Goal: Information Seeking & Learning: Learn about a topic

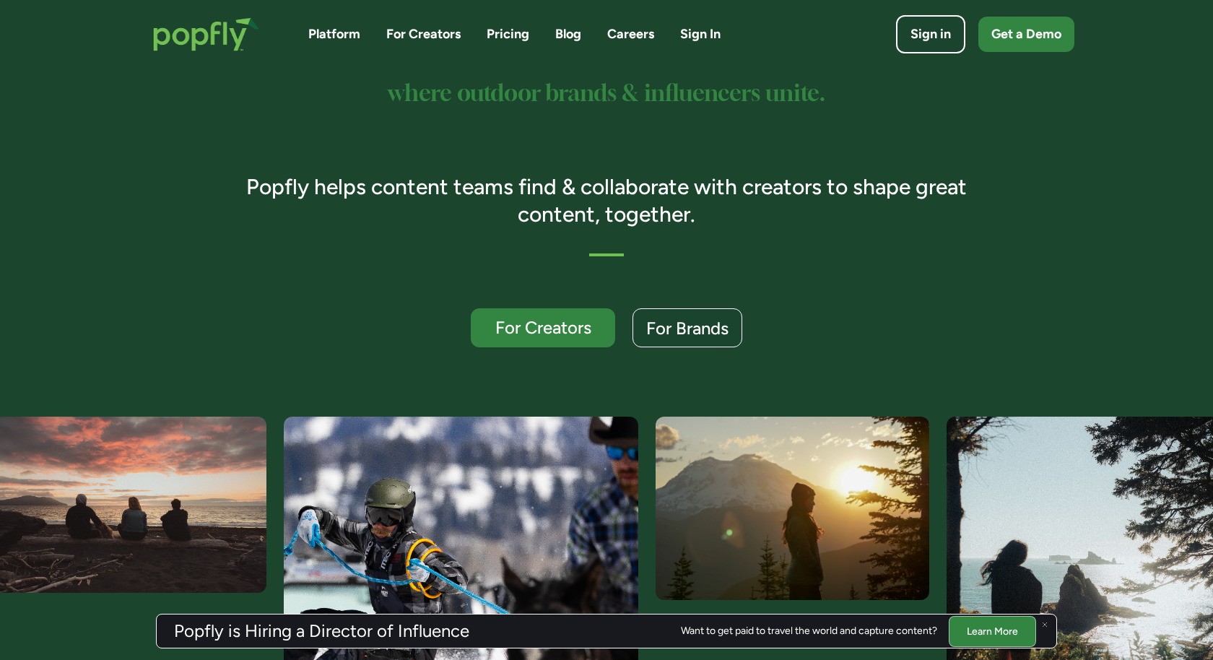
scroll to position [179, 0]
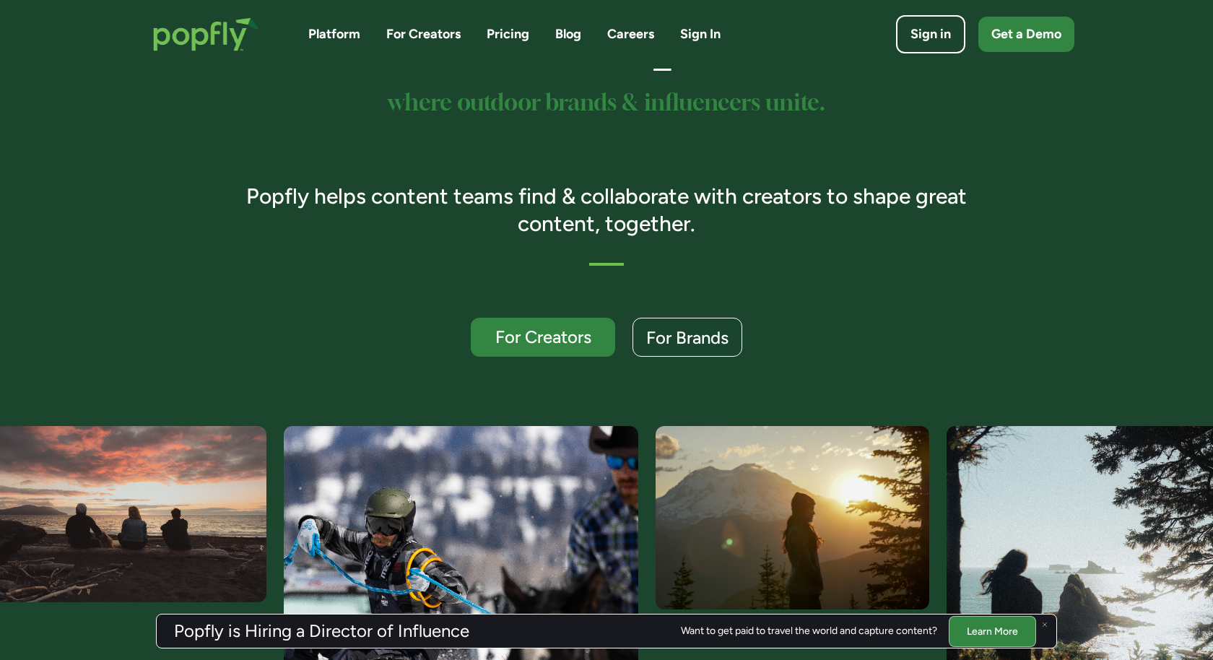
click at [633, 36] on link "Careers" at bounding box center [630, 34] width 47 height 18
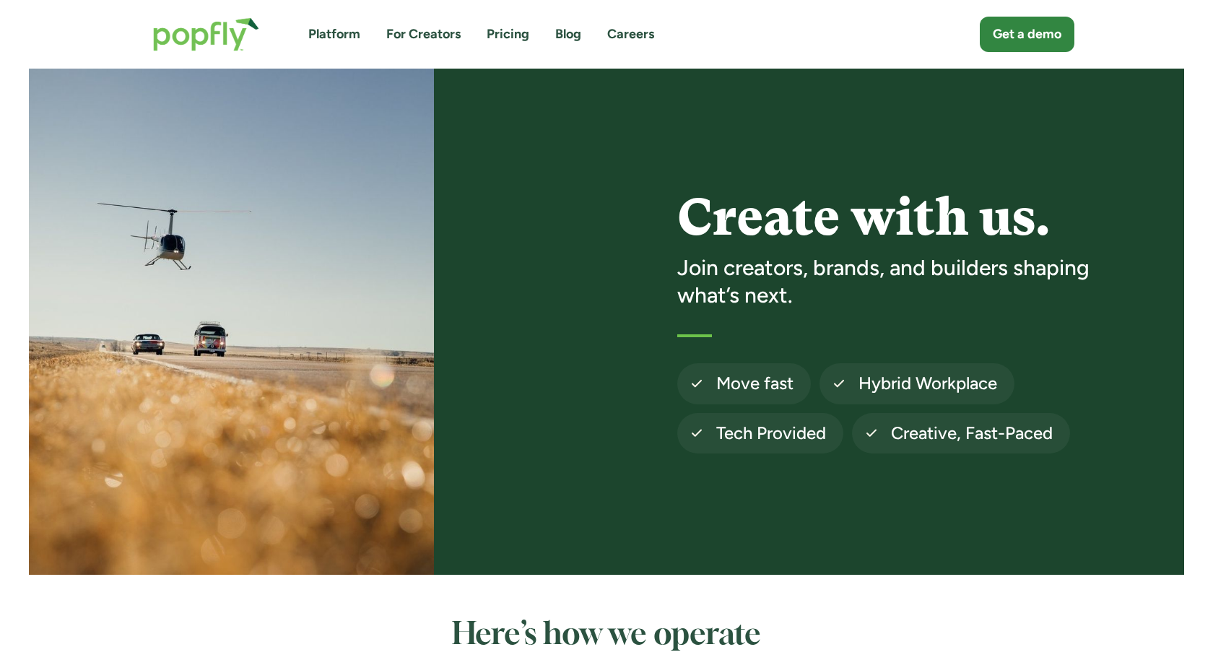
click at [196, 24] on img "home" at bounding box center [206, 34] width 135 height 63
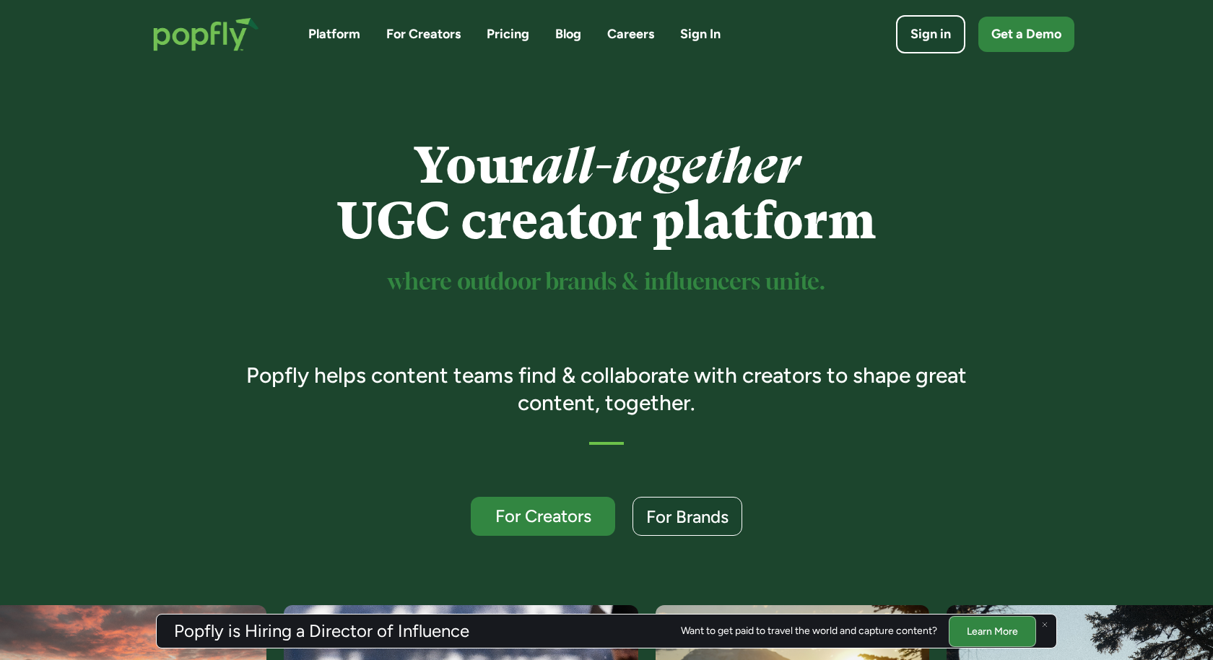
click at [327, 37] on link "Platform" at bounding box center [334, 34] width 52 height 18
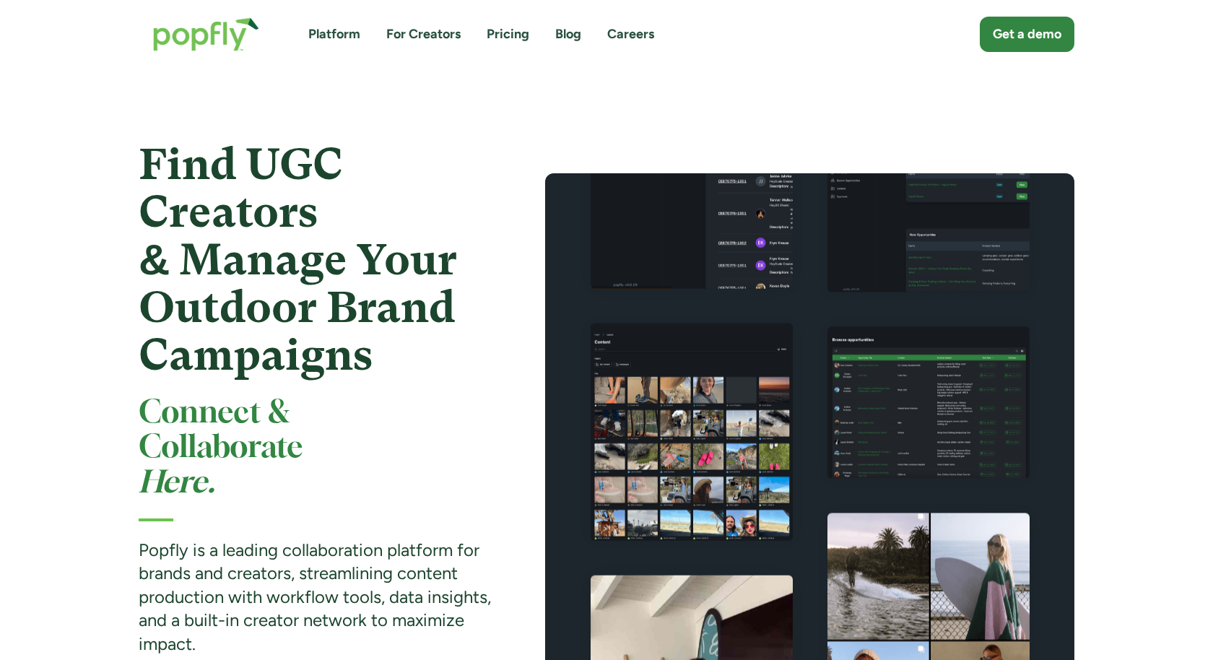
click at [511, 35] on link "Pricing" at bounding box center [508, 34] width 43 height 18
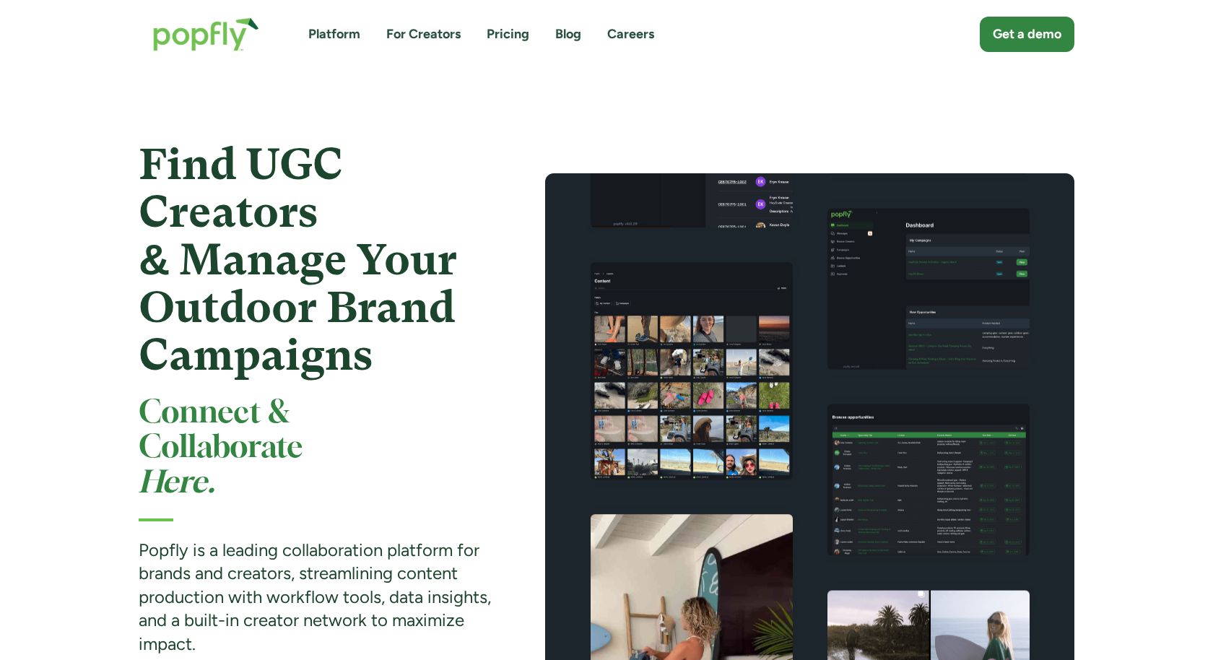
click at [607, 38] on link "Careers" at bounding box center [630, 34] width 47 height 18
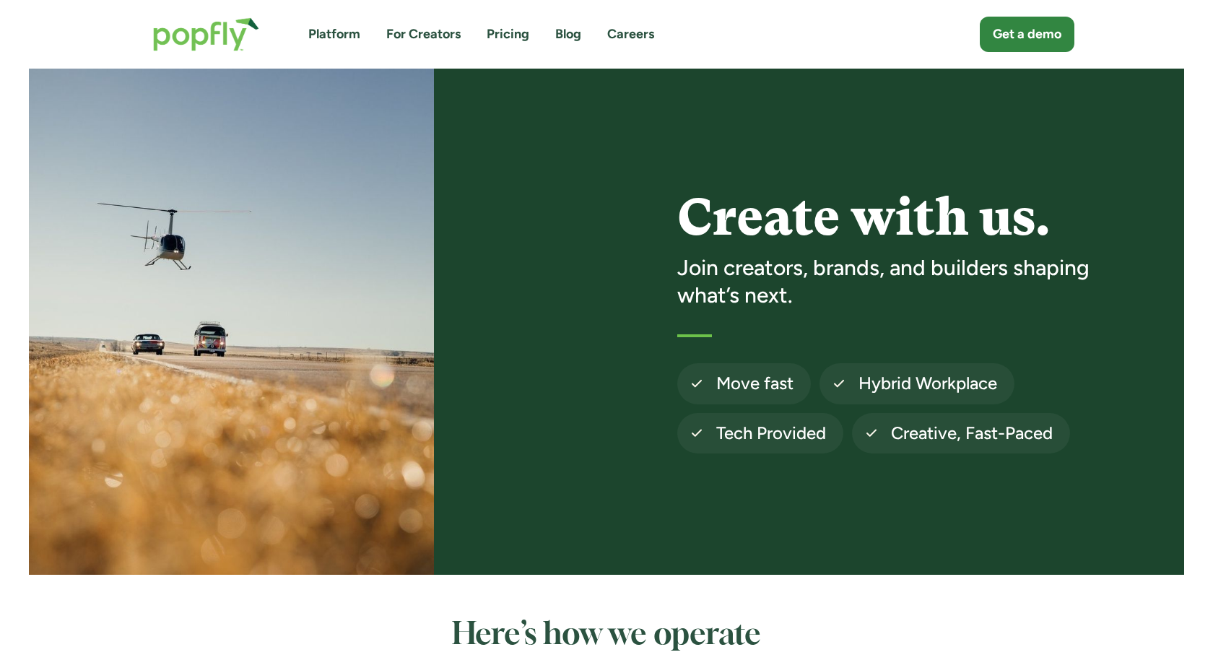
click at [509, 40] on link "Pricing" at bounding box center [508, 34] width 43 height 18
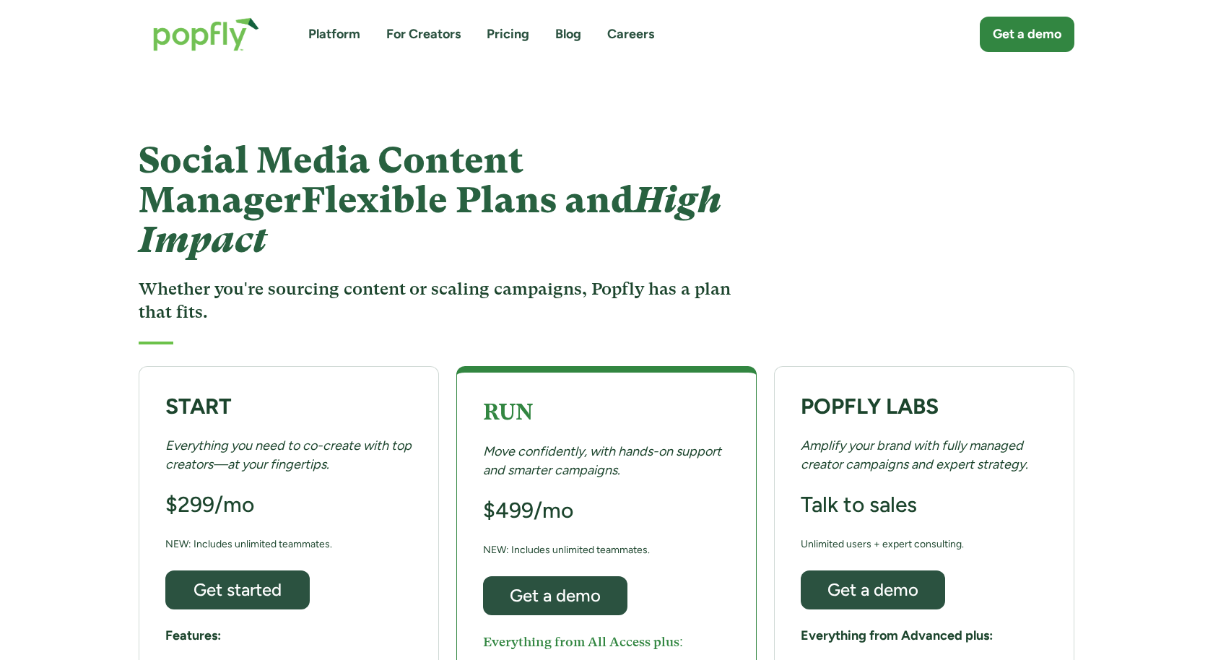
click at [404, 30] on link "For Creators" at bounding box center [423, 34] width 74 height 18
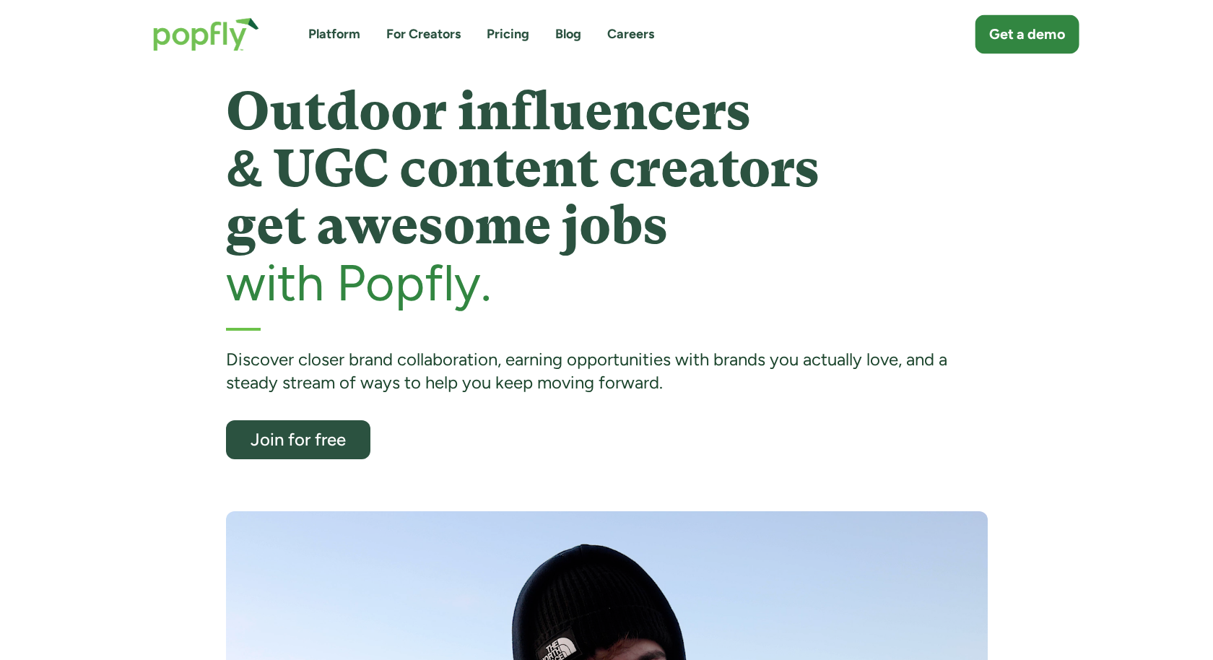
click at [1029, 39] on div "Get a demo" at bounding box center [1027, 35] width 76 height 20
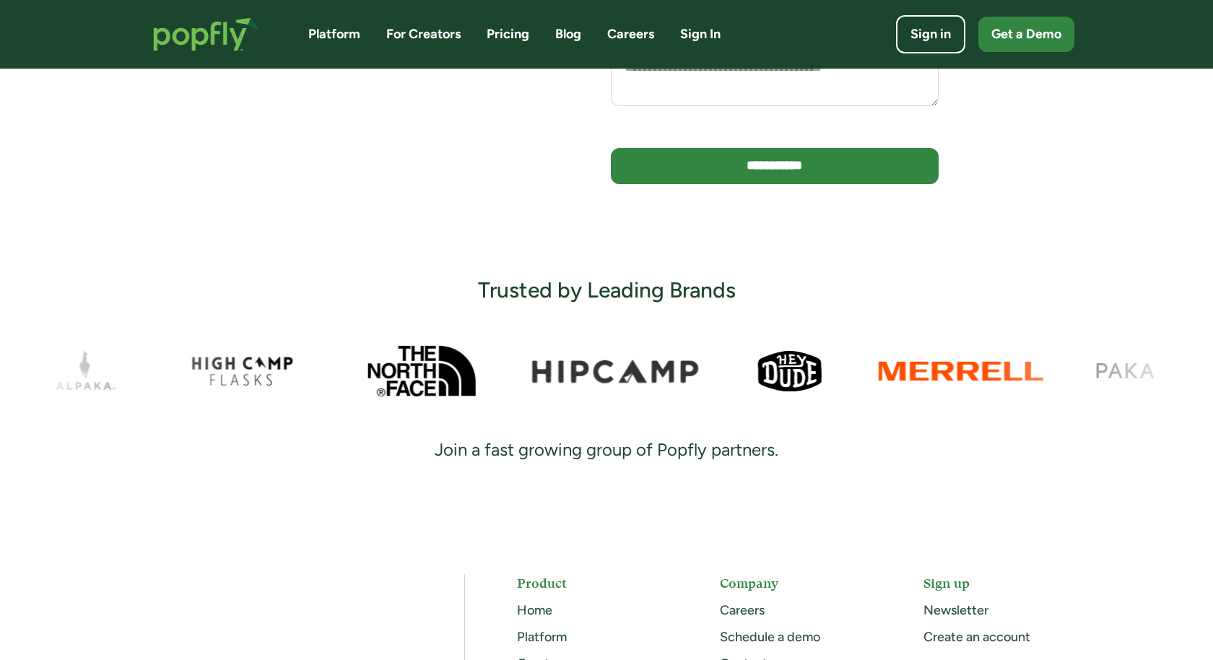
scroll to position [309, 0]
